Goal: Task Accomplishment & Management: Use online tool/utility

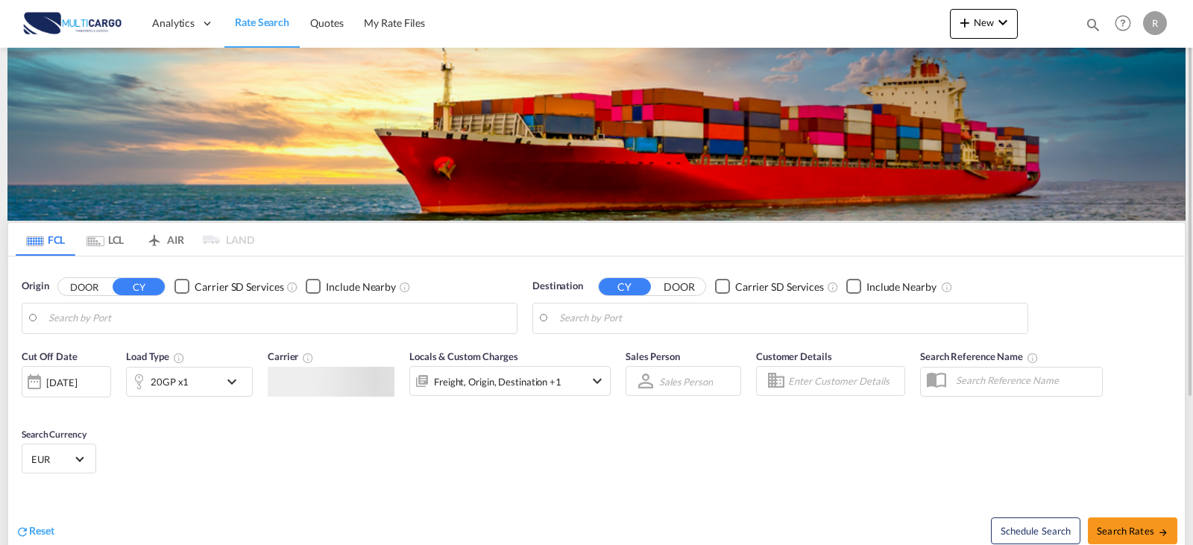
type input "Leixoes, PTLEI"
type input "Ho Chi Minh City ([GEOGRAPHIC_DATA]), VNSGN"
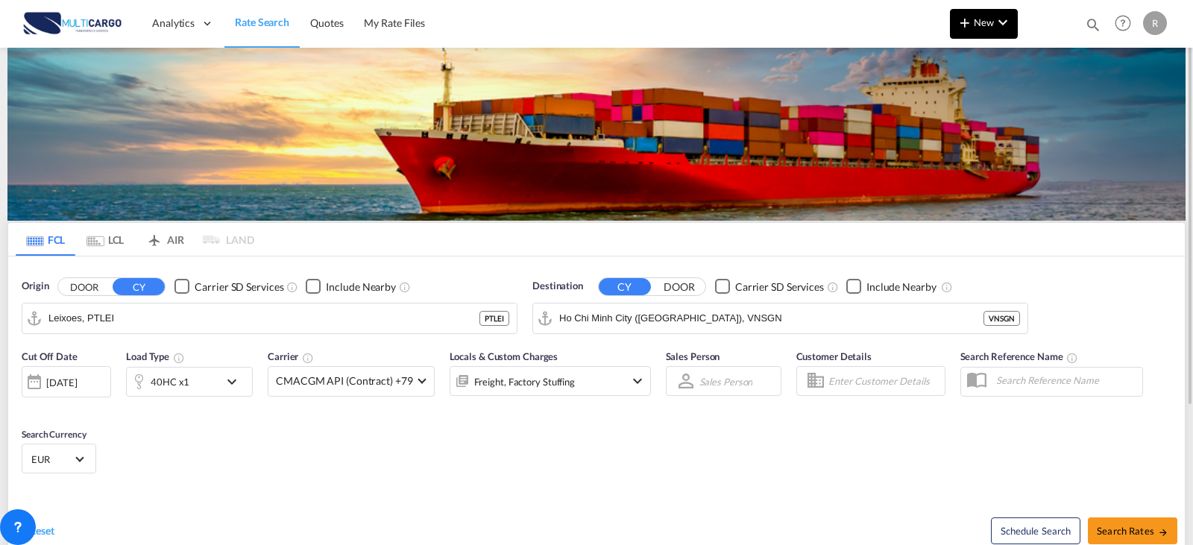
click at [995, 22] on md-icon "icon-chevron-down" at bounding box center [1003, 22] width 18 height 18
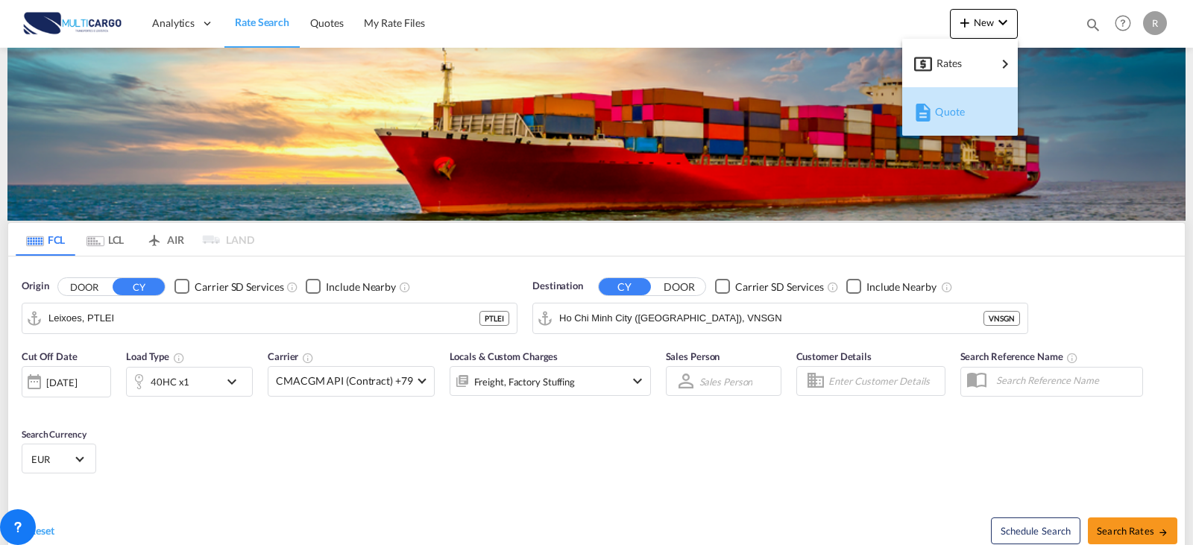
click at [951, 116] on span "Quote" at bounding box center [943, 112] width 16 height 30
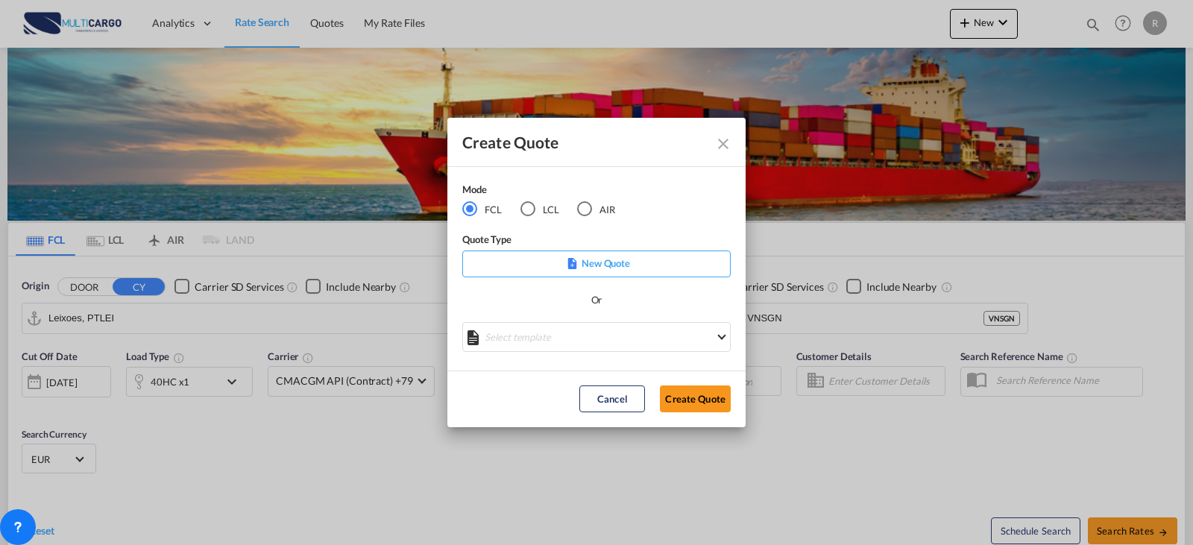
click at [520, 210] on div "LCL" at bounding box center [527, 208] width 15 height 15
click at [571, 328] on md-select "Select template TPS valid up to 31/12 [PERSON_NAME] | [DATE] [DATE] EXP_SP Gera…" at bounding box center [596, 337] width 268 height 30
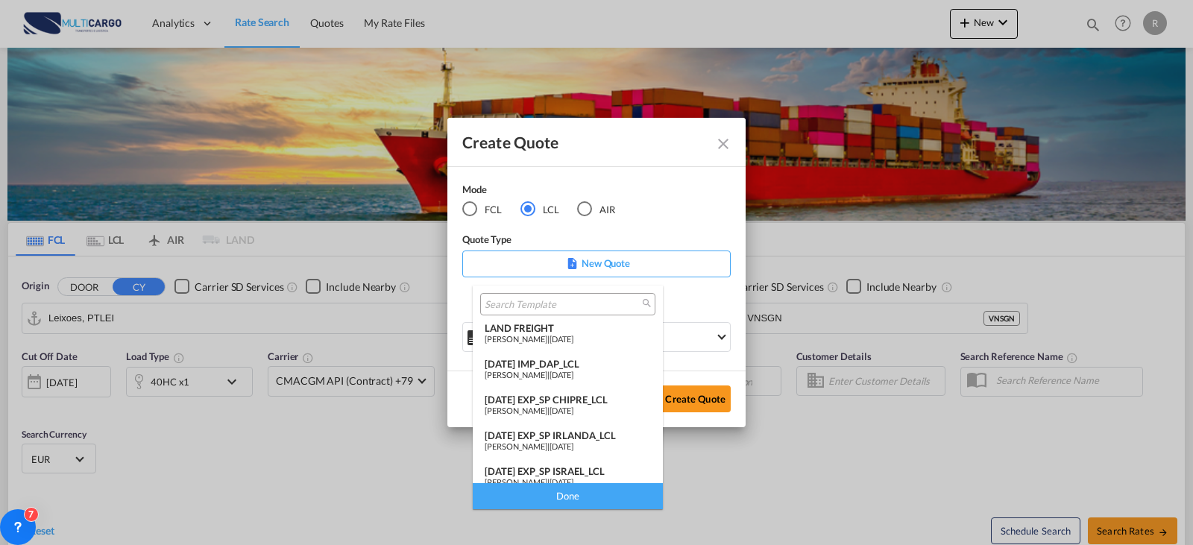
scroll to position [149, 0]
click at [568, 477] on span "[DATE]" at bounding box center [562, 479] width 24 height 10
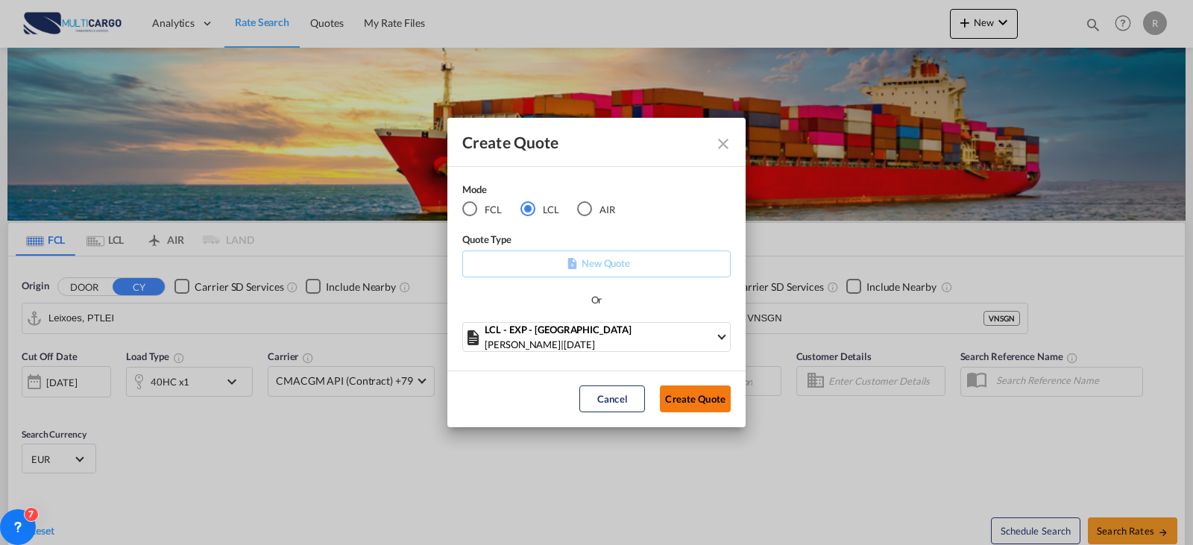
click at [695, 392] on button "Create Quote" at bounding box center [695, 399] width 71 height 27
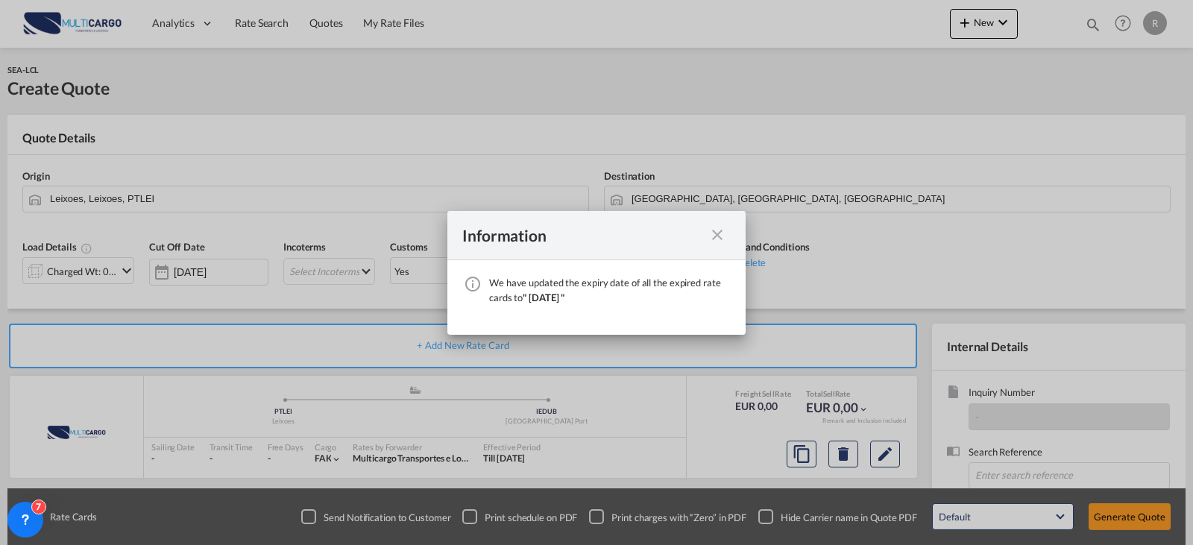
drag, startPoint x: 716, startPoint y: 231, endPoint x: 685, endPoint y: 262, distance: 44.3
click at [716, 231] on md-icon "icon-close fg-AAA8AD cursor" at bounding box center [717, 235] width 18 height 18
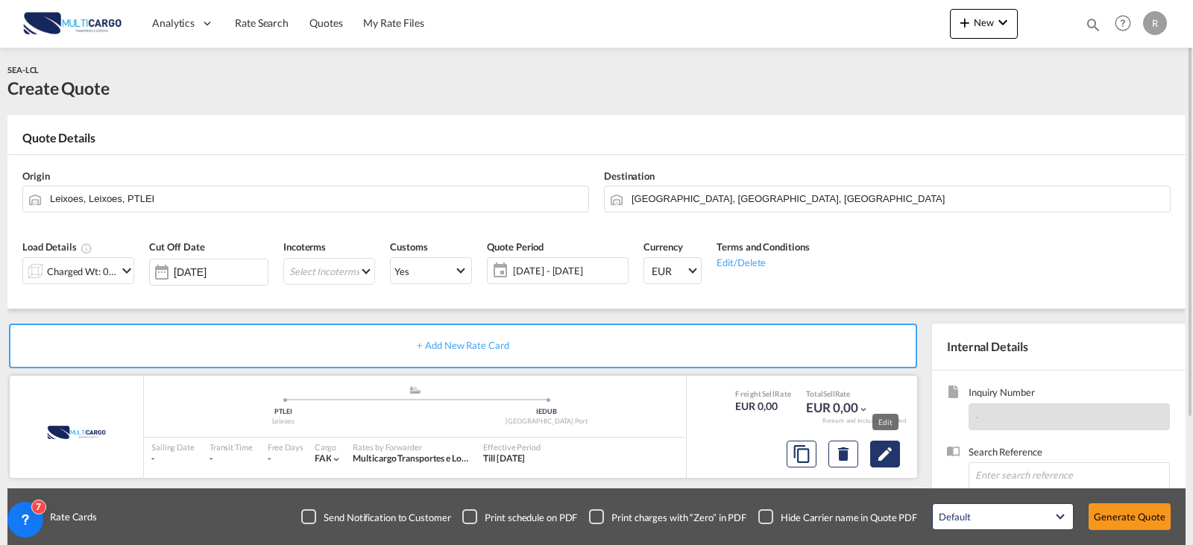
click at [899, 460] on button "Edit" at bounding box center [885, 454] width 30 height 27
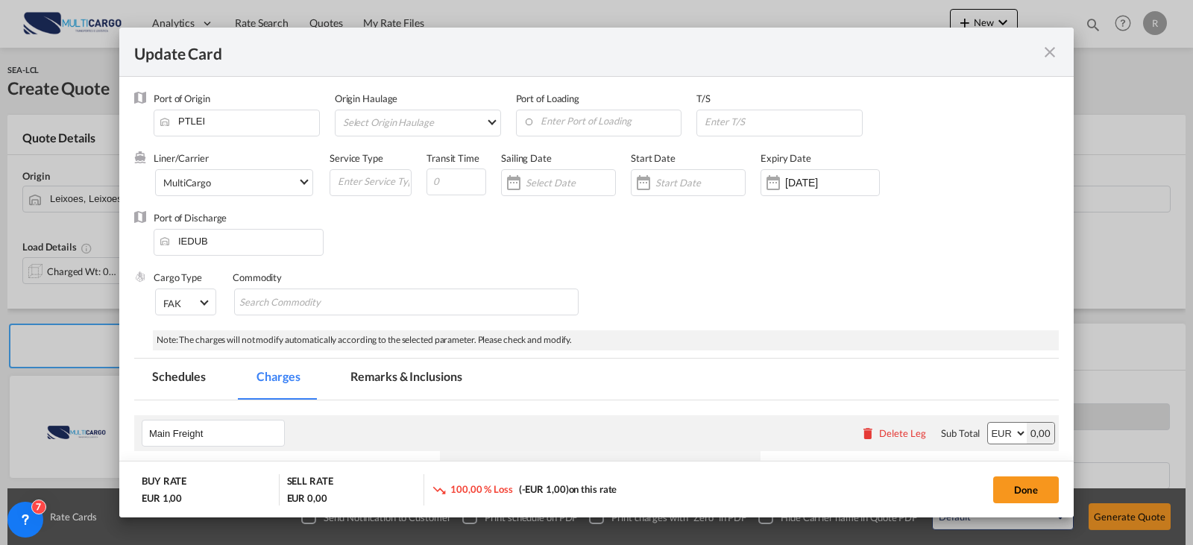
select select "per shipping bill"
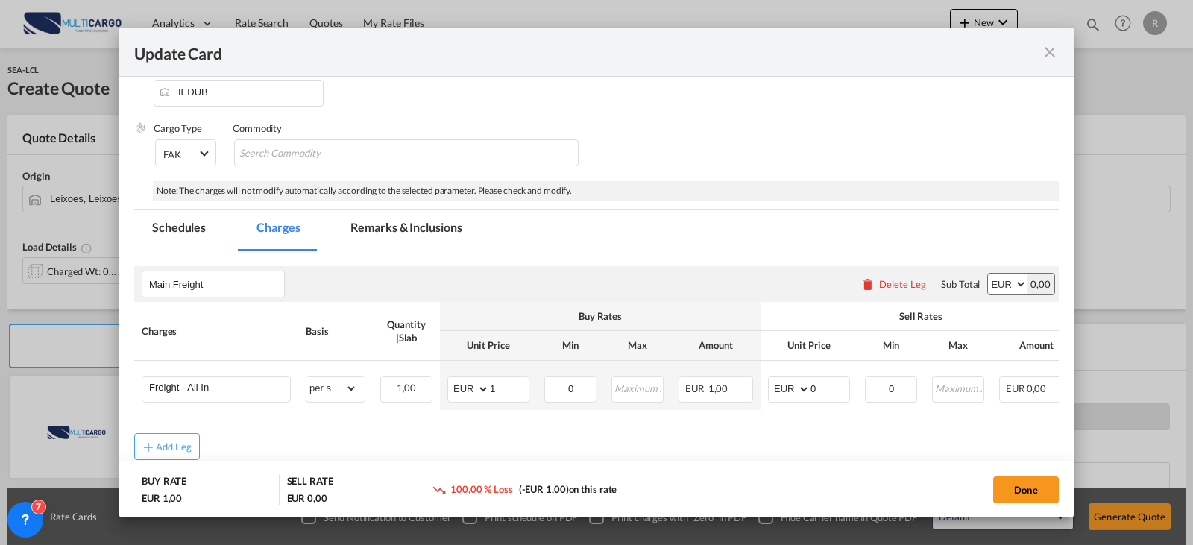
scroll to position [224, 0]
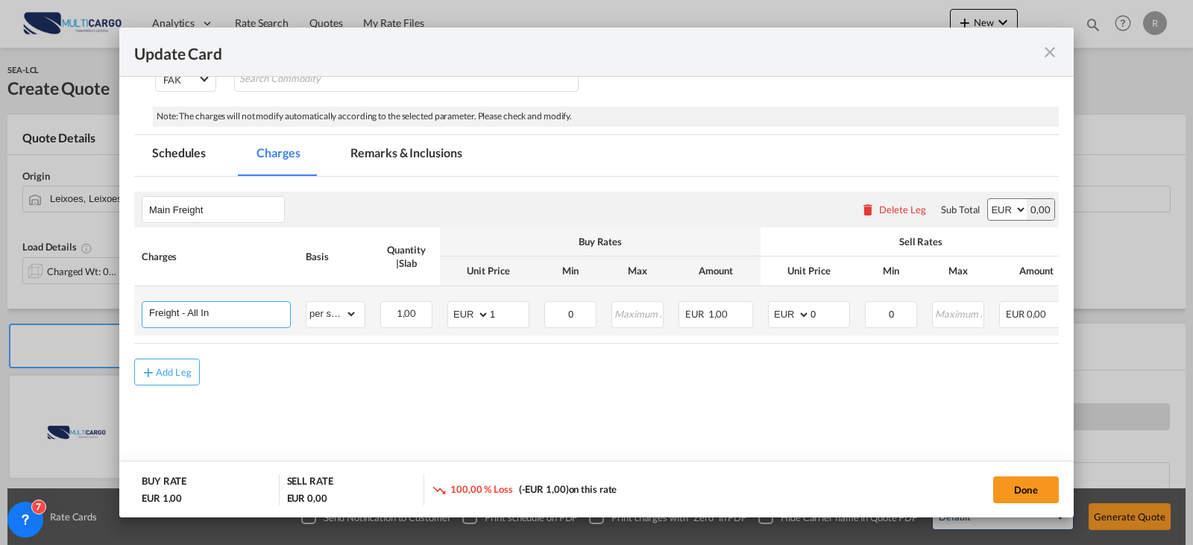
click at [254, 311] on input "Freight - All In" at bounding box center [219, 313] width 141 height 22
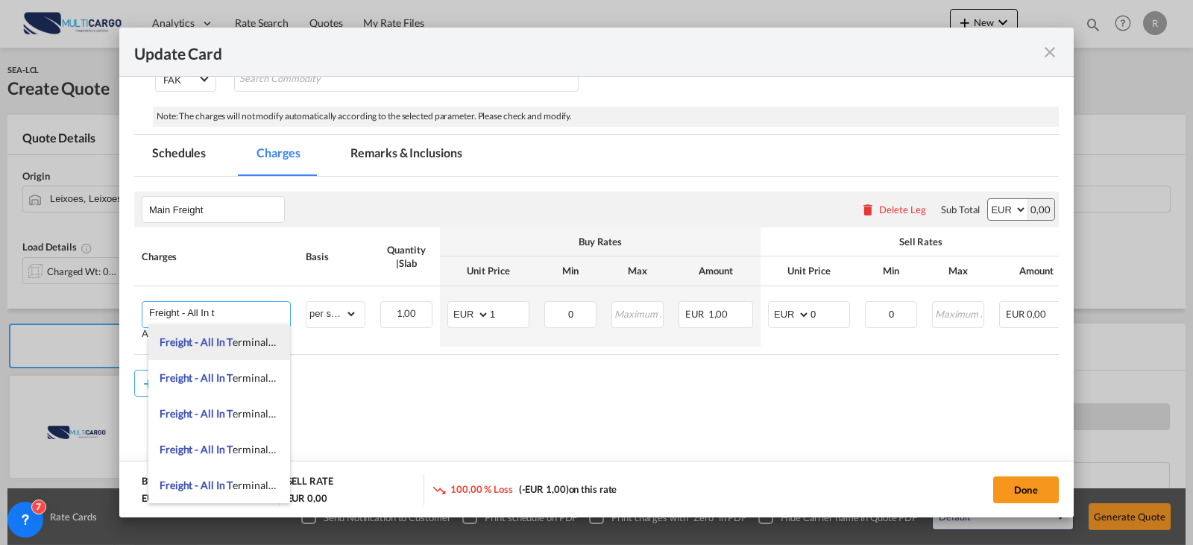
click at [265, 340] on span "Freight - All In T erminal/Door" at bounding box center [228, 342] width 136 height 13
type input "Freight - All In Terminal/Door"
type input "0"
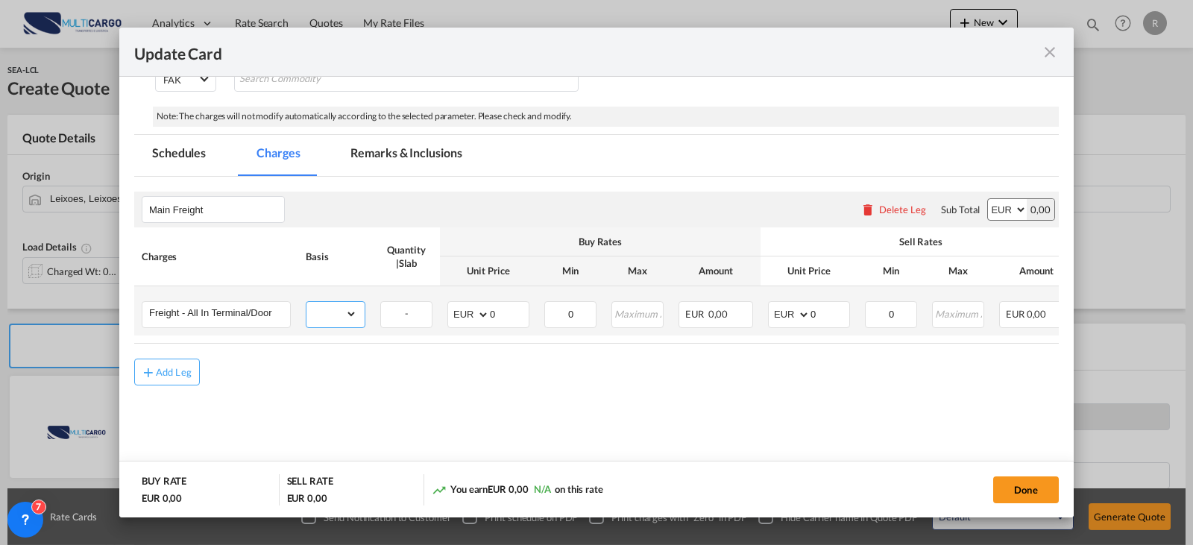
click at [348, 317] on select "gross_weight volumetric_weight per_shipment per_bl per_km per_hawb per_kg flat …" at bounding box center [331, 314] width 51 height 24
select select "per_shipment"
click at [306, 302] on select "gross_weight volumetric_weight per_shipment per_bl per_km per_hawb per_kg flat …" at bounding box center [331, 314] width 51 height 24
type input "726"
click at [1025, 500] on button "Done" at bounding box center [1026, 489] width 66 height 27
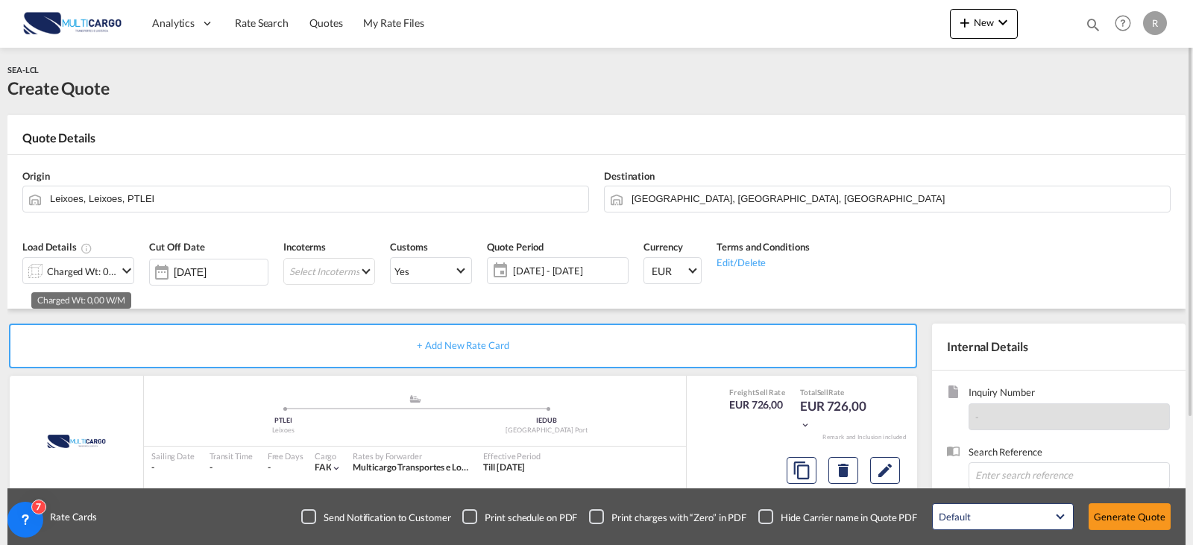
click at [104, 264] on div "Charged Wt: 0,00 W/M" at bounding box center [82, 271] width 70 height 21
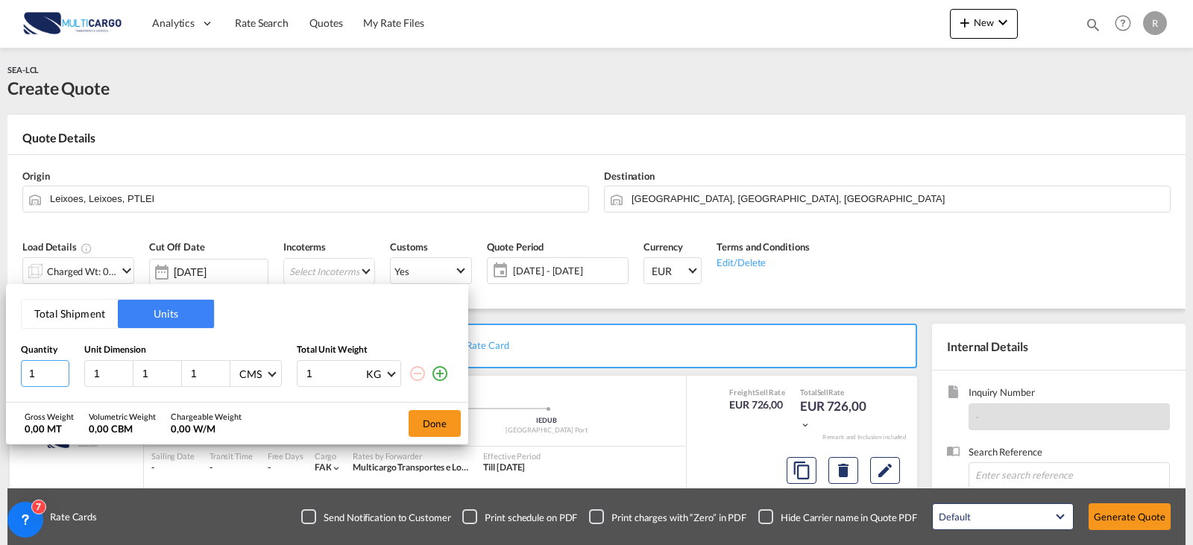
drag, startPoint x: 46, startPoint y: 370, endPoint x: -30, endPoint y: 369, distance: 76.1
click at [0, 369] on html "Analytics Reports Dashboard Rate Search Quotes My Rate Files" at bounding box center [596, 272] width 1193 height 545
click at [180, 309] on button "Units" at bounding box center [166, 314] width 96 height 28
click at [153, 320] on button "Units" at bounding box center [166, 314] width 96 height 28
click at [81, 321] on button "Total Shipment" at bounding box center [70, 314] width 96 height 28
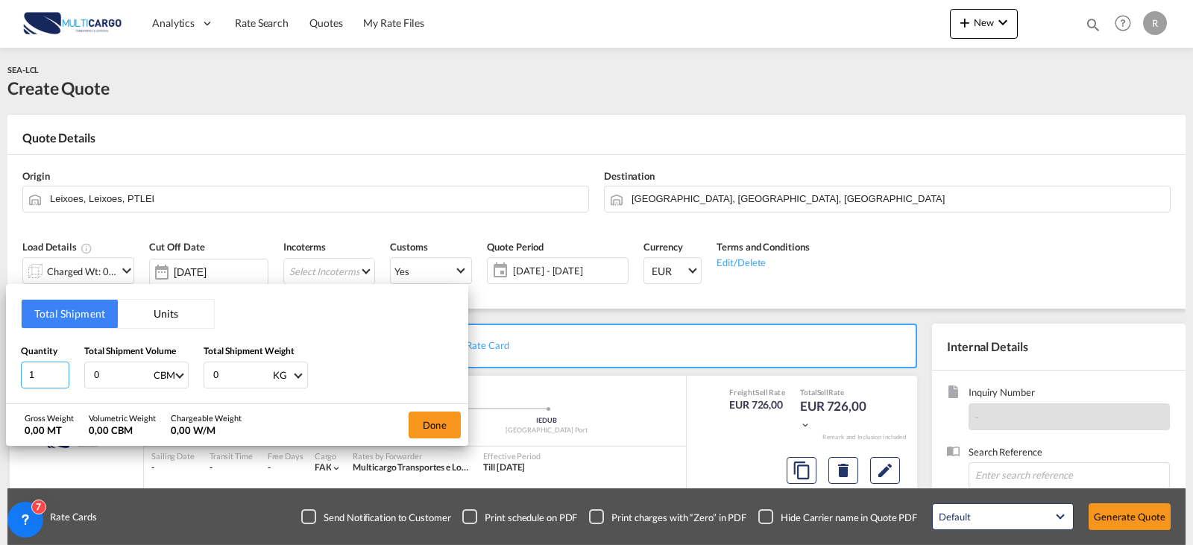
drag, startPoint x: 26, startPoint y: 383, endPoint x: -59, endPoint y: 387, distance: 85.1
click at [0, 387] on html "Analytics Reports Dashboard Rate Search Quotes My Rate Files" at bounding box center [596, 272] width 1193 height 545
type input "3"
click at [122, 373] on input "0" at bounding box center [122, 374] width 60 height 25
click at [92, 374] on div "0 CBM CBM CFT" at bounding box center [136, 375] width 104 height 27
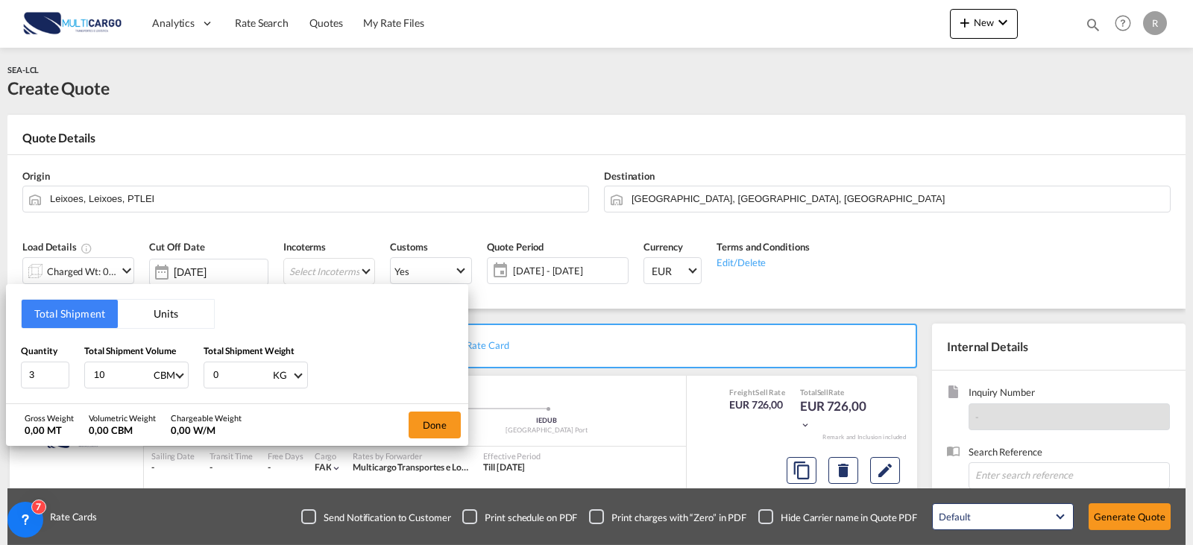
type input "10"
drag, startPoint x: 261, startPoint y: 368, endPoint x: 251, endPoint y: 368, distance: 9.7
click at [261, 368] on input "0.001" at bounding box center [242, 374] width 60 height 25
drag, startPoint x: 238, startPoint y: 373, endPoint x: 160, endPoint y: 380, distance: 78.6
click at [160, 380] on div "Quantity 3 Total Shipment Volume 10 CBM CBM CFT Total Shipment Weight 0.001 KG …" at bounding box center [237, 366] width 432 height 45
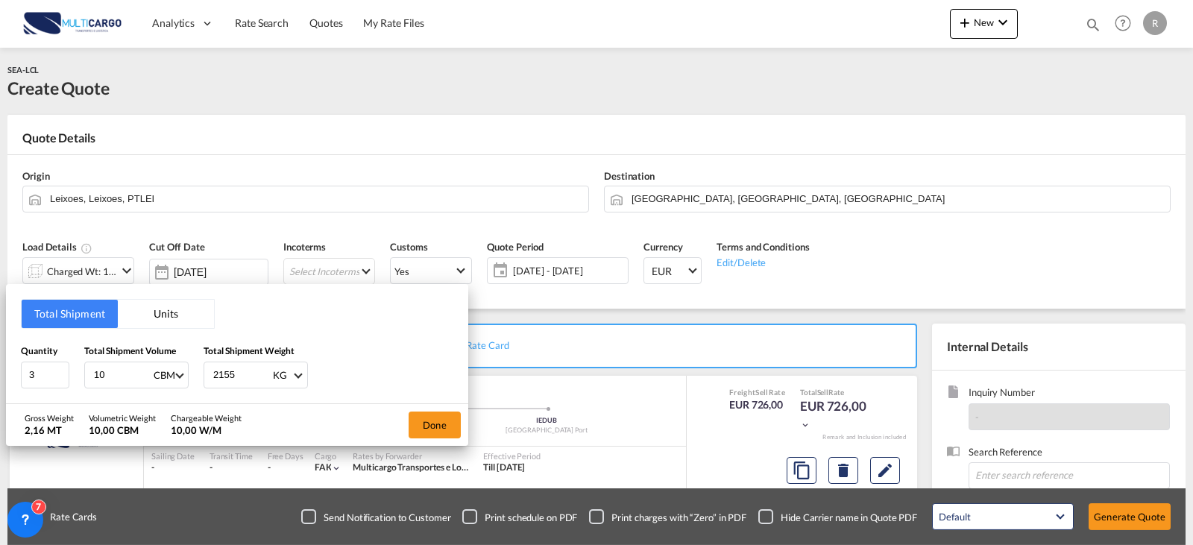
type input "2155"
drag, startPoint x: 102, startPoint y: 379, endPoint x: 81, endPoint y: 379, distance: 21.6
click at [81, 379] on div "Quantity 3 Total Shipment Volume 10 CBM CBM CFT Total Shipment Weight 2155 KG K…" at bounding box center [237, 366] width 432 height 45
type input "11"
click at [424, 415] on button "Done" at bounding box center [435, 425] width 52 height 27
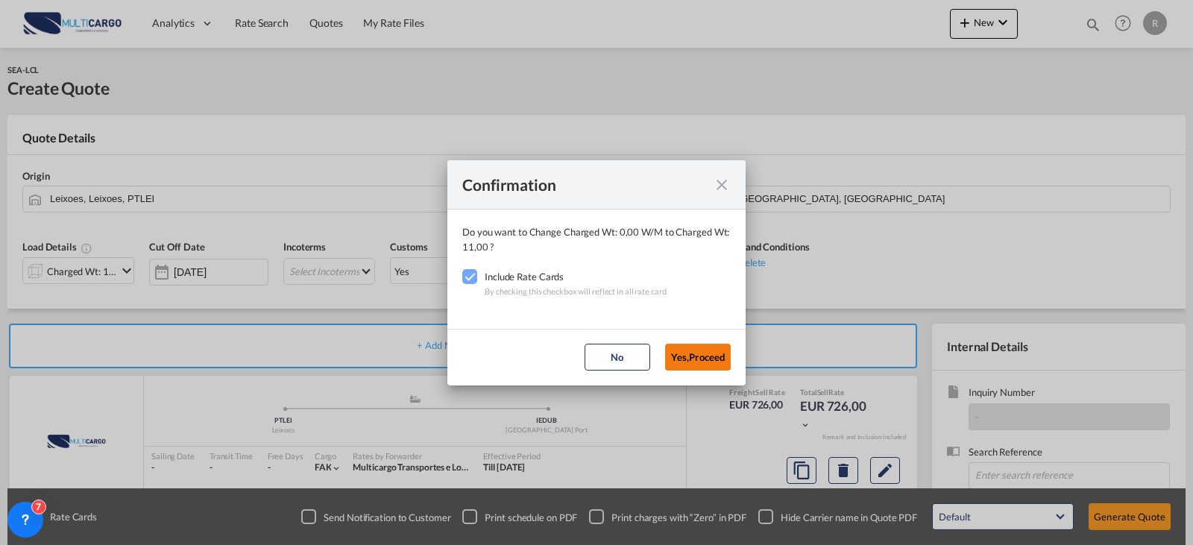
click at [705, 354] on button "Yes,Proceed" at bounding box center [698, 357] width 66 height 27
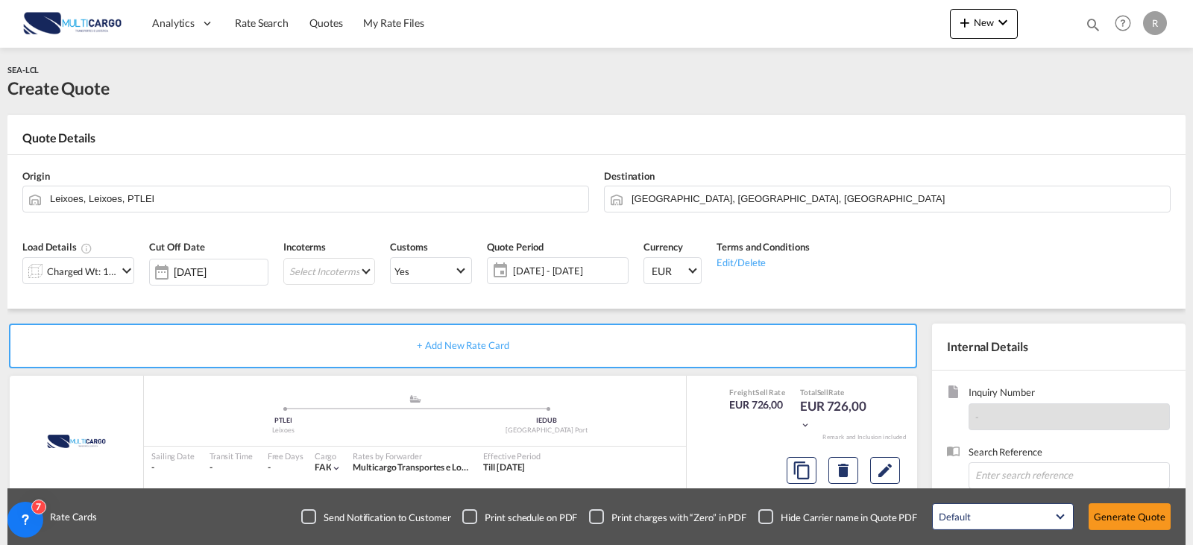
scroll to position [149, 0]
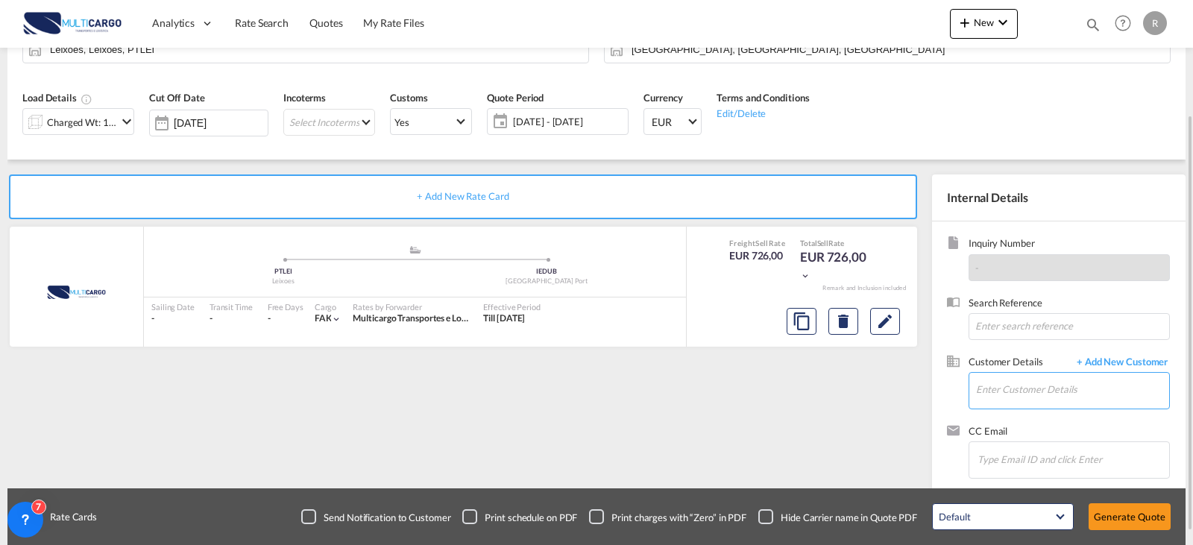
click at [1013, 394] on input "Enter Customer Details" at bounding box center [1072, 390] width 193 height 34
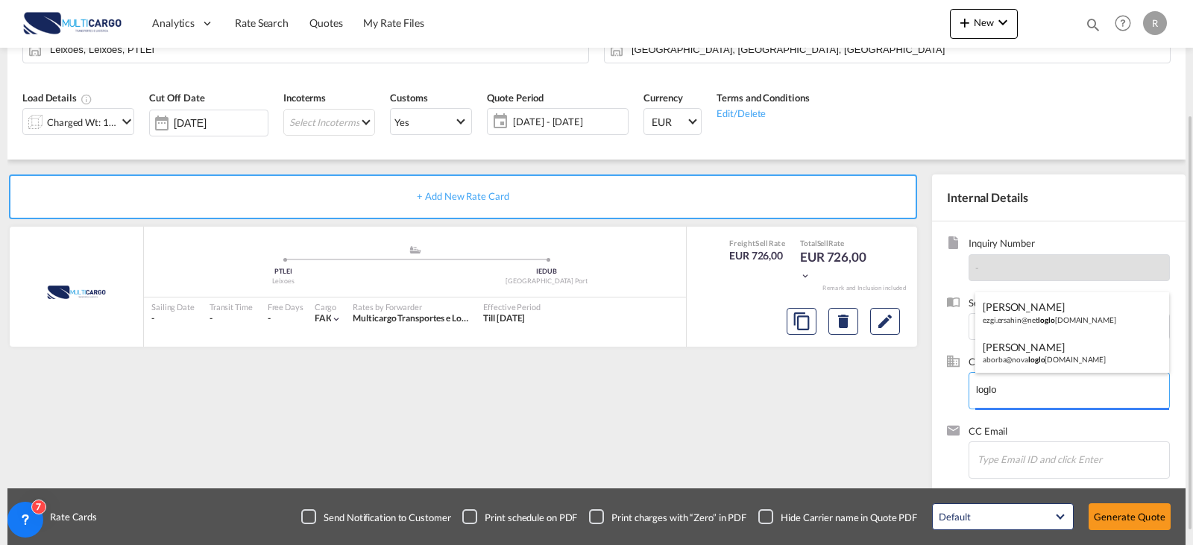
click at [1042, 393] on body "Analytics Reports Dashboard Rate Search Quotes My Rate Files Analytics" at bounding box center [596, 272] width 1193 height 545
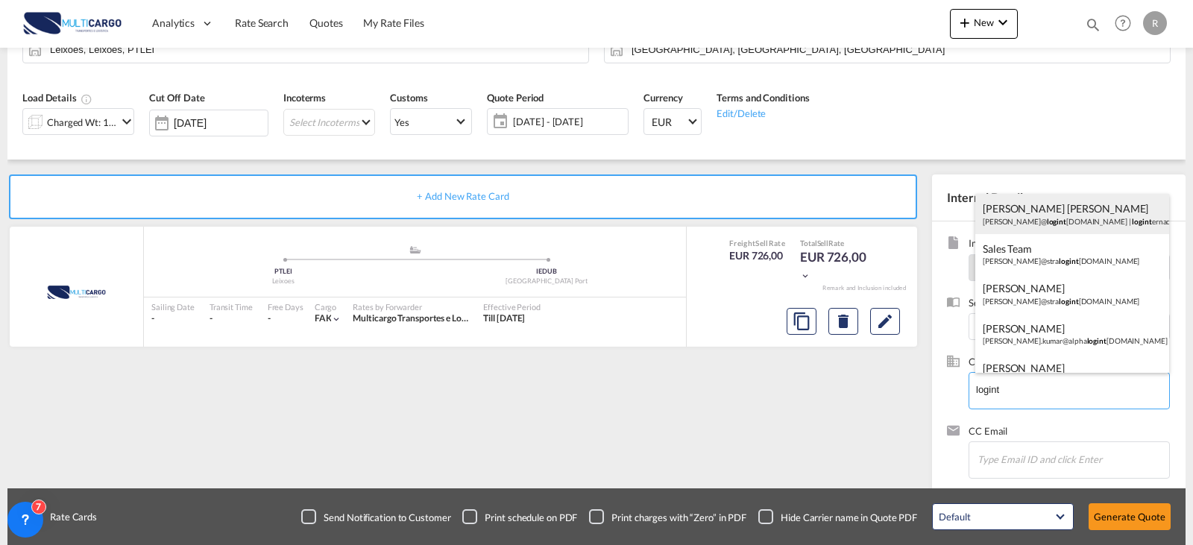
click at [1073, 228] on div "[PERSON_NAME] [PERSON_NAME] [PERSON_NAME]@ logint [DOMAIN_NAME] | logint ernaci…" at bounding box center [1072, 214] width 194 height 40
type input "loginternacional, [PERSON_NAME] [PERSON_NAME], [PERSON_NAME][EMAIL_ADDRESS][DOM…"
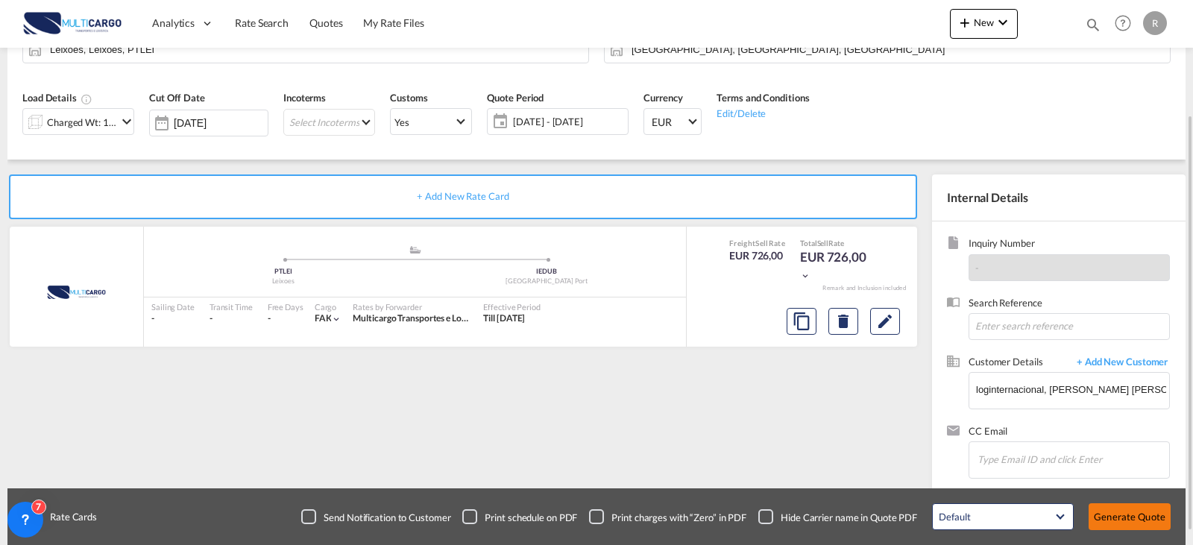
click at [1136, 526] on button "Generate Quote" at bounding box center [1130, 516] width 82 height 27
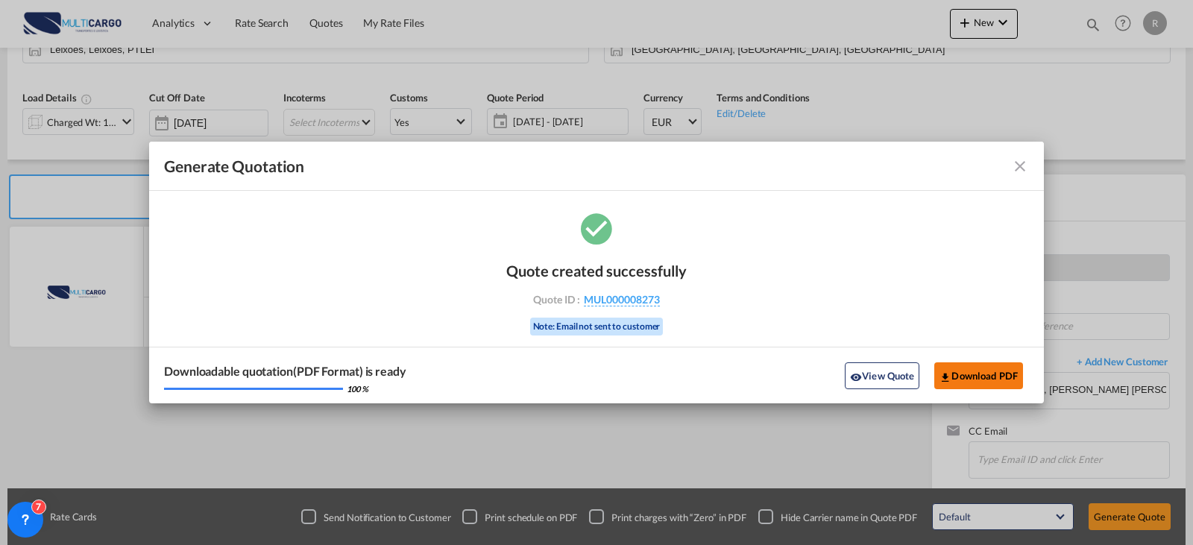
click at [954, 377] on button "Download PDF" at bounding box center [978, 375] width 89 height 27
